Goal: Find specific page/section: Find specific page/section

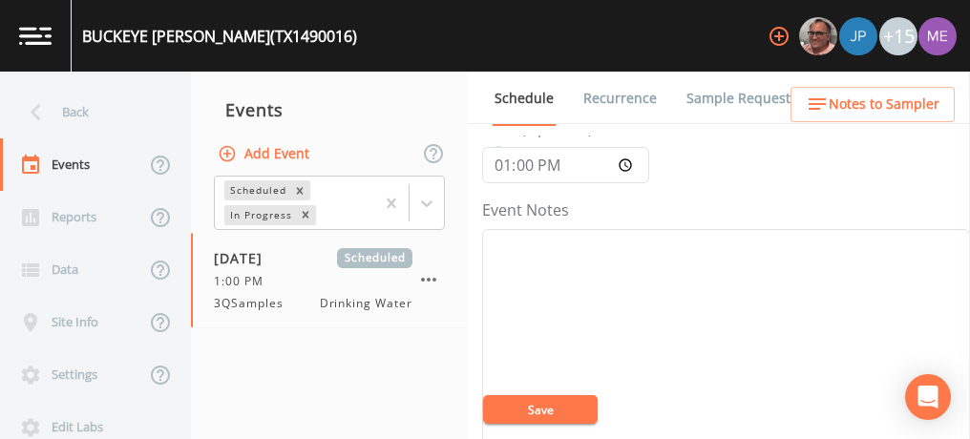
scroll to position [180, 0]
click at [741, 261] on textarea "Event Notes" at bounding box center [726, 353] width 488 height 242
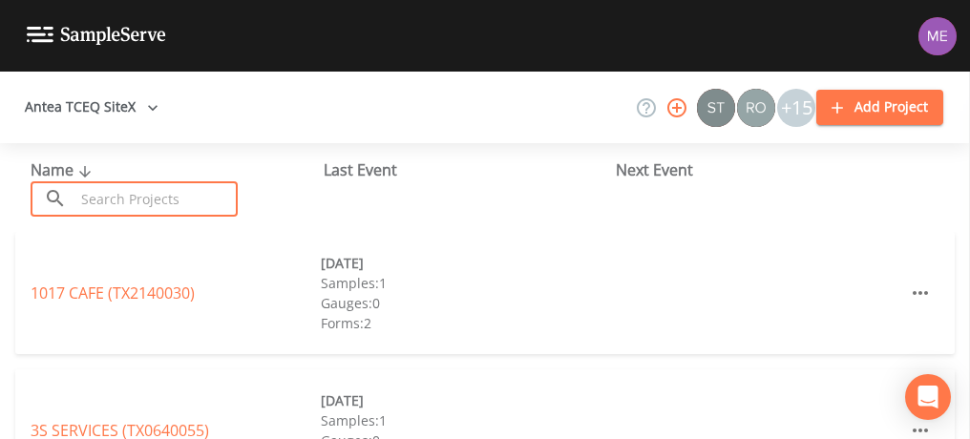
click at [121, 199] on input "text" at bounding box center [155, 198] width 163 height 35
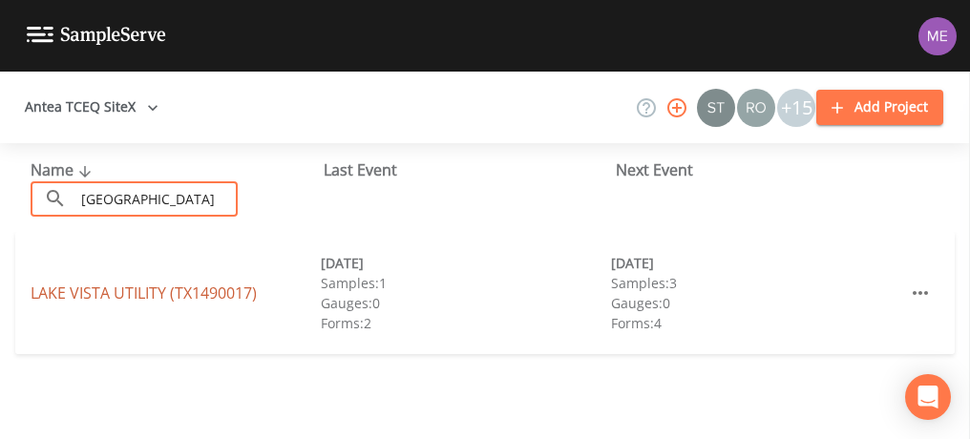
type input "Lake Vista"
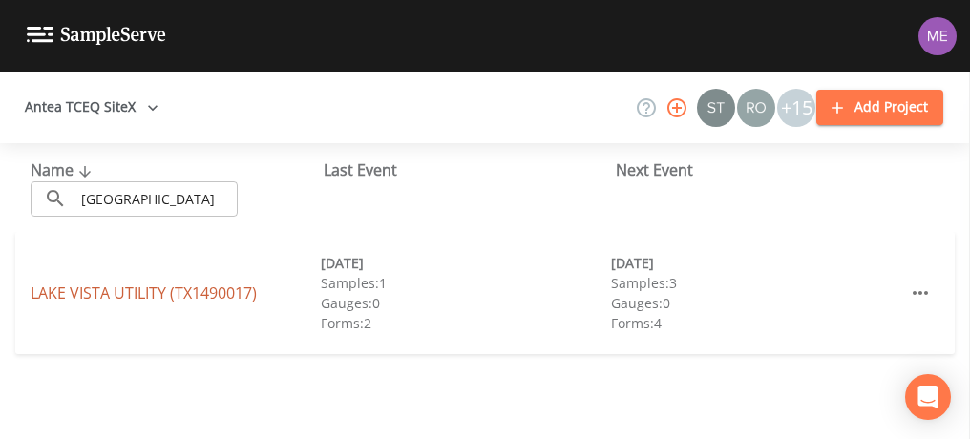
click at [135, 299] on link "LAKE VISTA UTILITY (TX1490017)" at bounding box center [144, 293] width 226 height 21
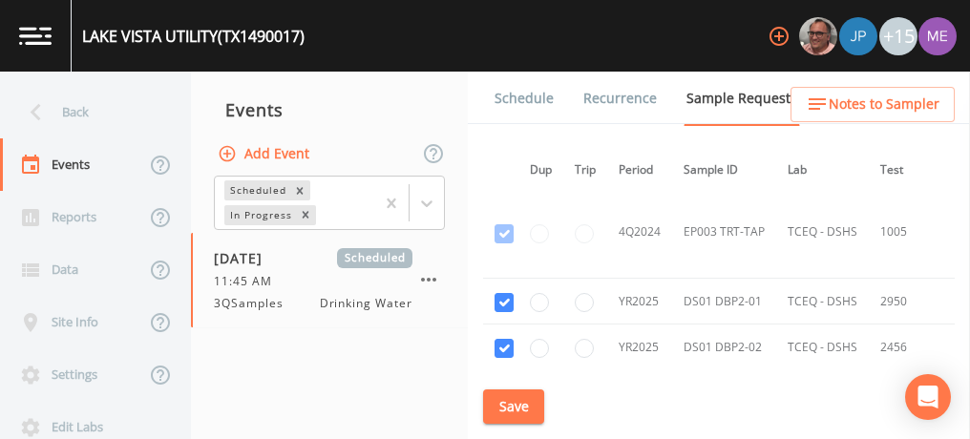
scroll to position [2051, 8]
